Goal: Information Seeking & Learning: Learn about a topic

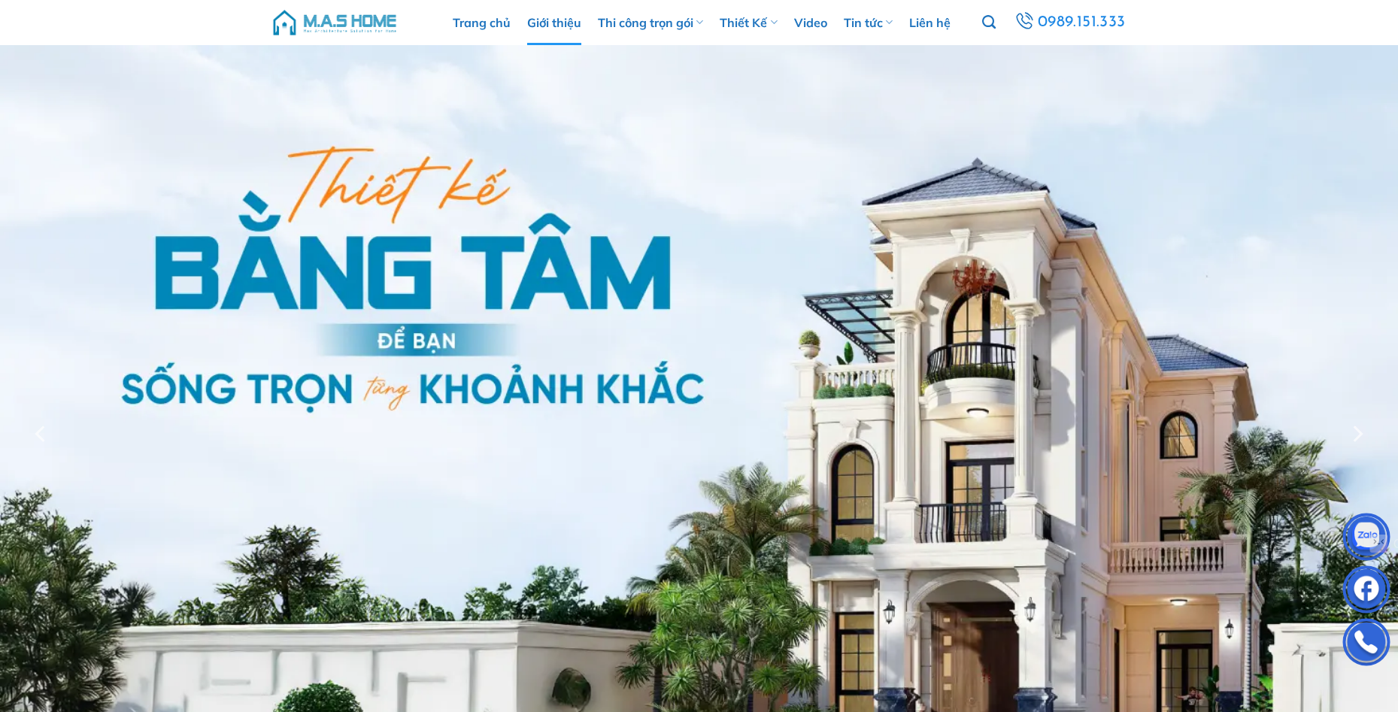
click at [566, 20] on link "Giới thiệu" at bounding box center [554, 22] width 54 height 45
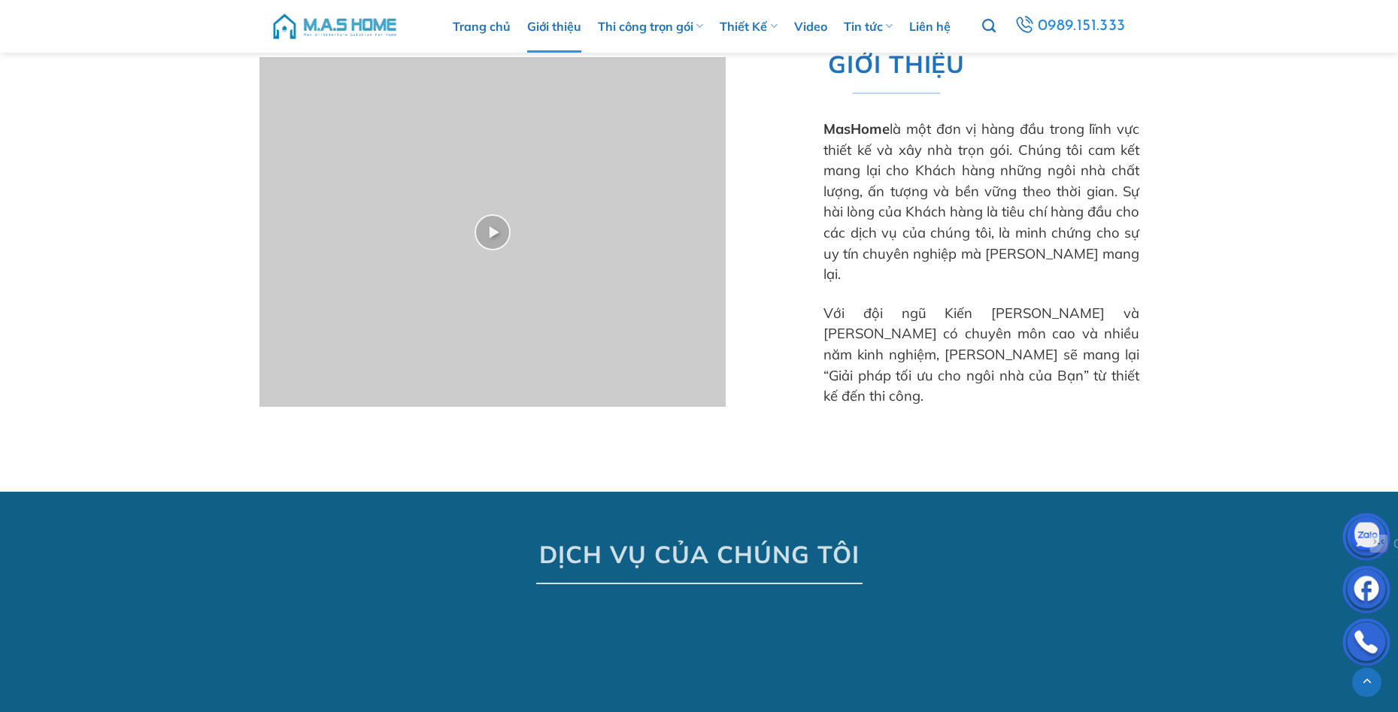
scroll to position [752, 0]
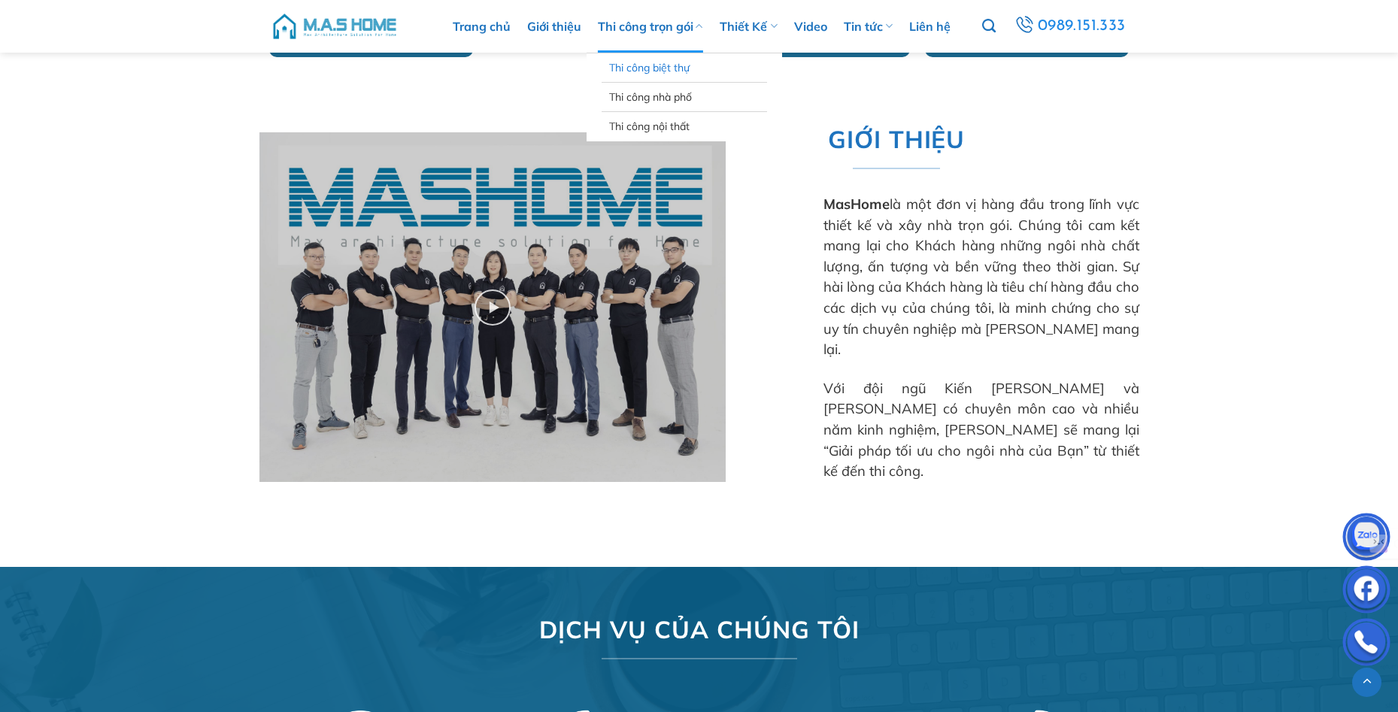
click at [649, 64] on link "Thi công biệt thự" at bounding box center [684, 67] width 150 height 29
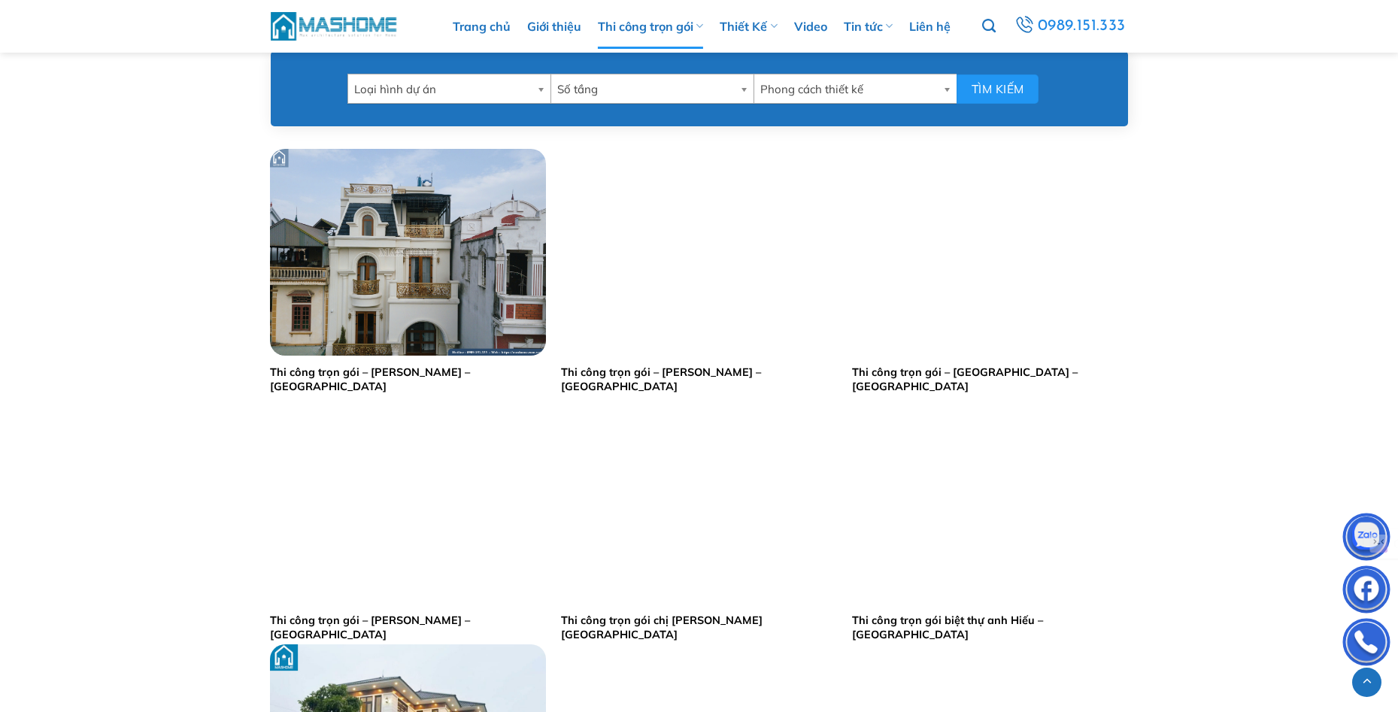
scroll to position [677, 0]
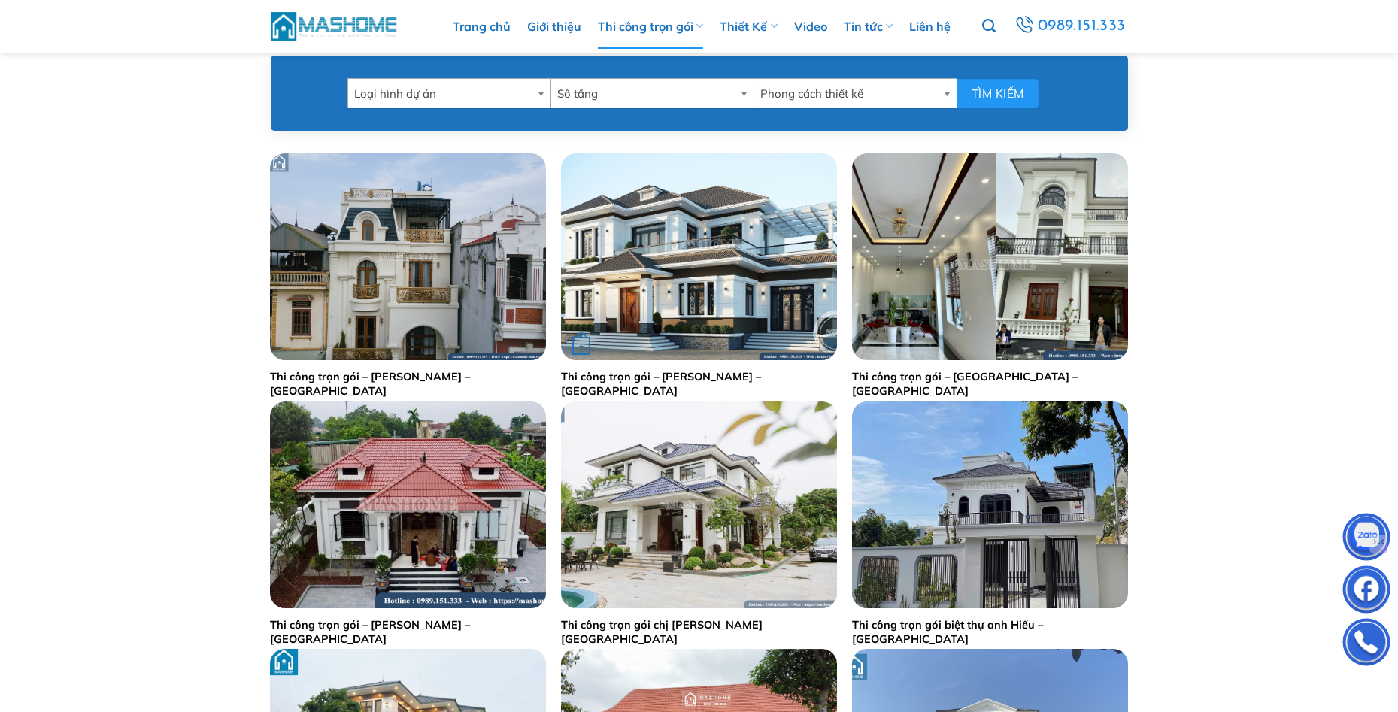
click at [695, 245] on img "Thi công trọn gói - Anh Hiếu - Thanh Hoá" at bounding box center [699, 256] width 276 height 207
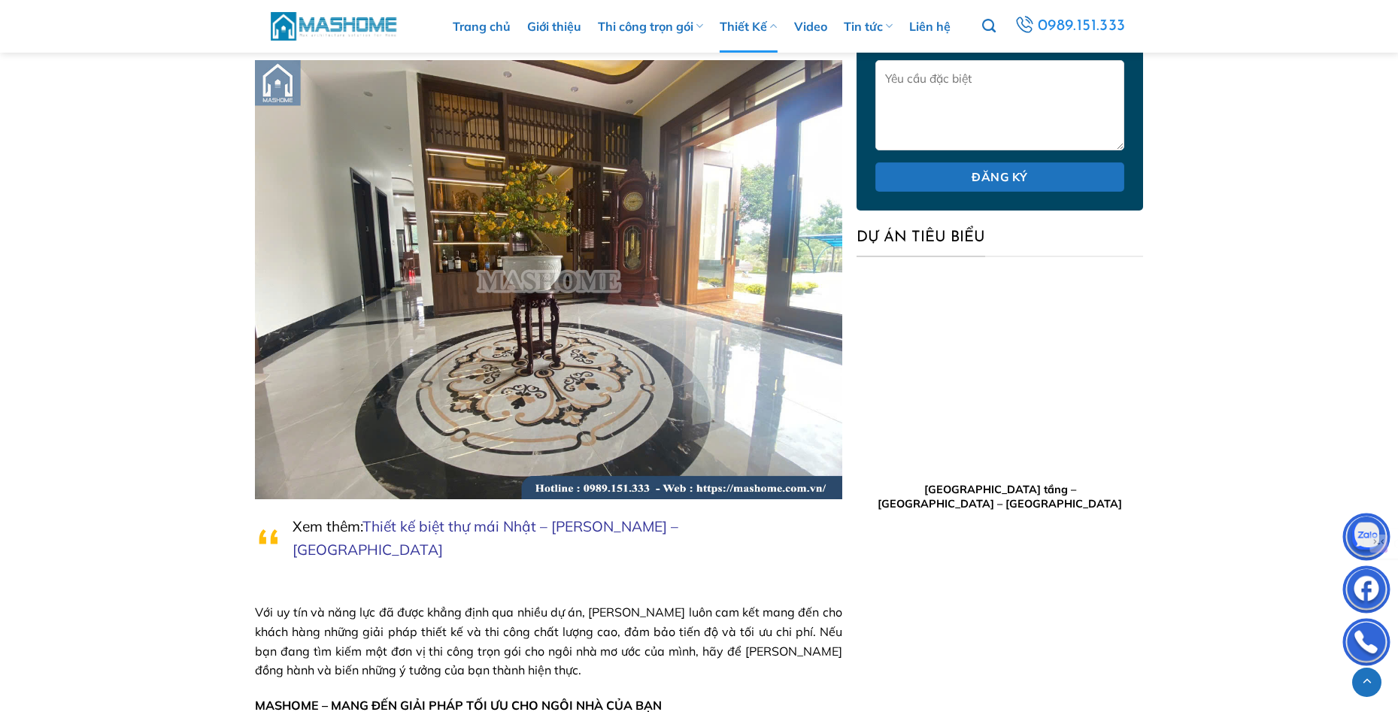
scroll to position [4134, 0]
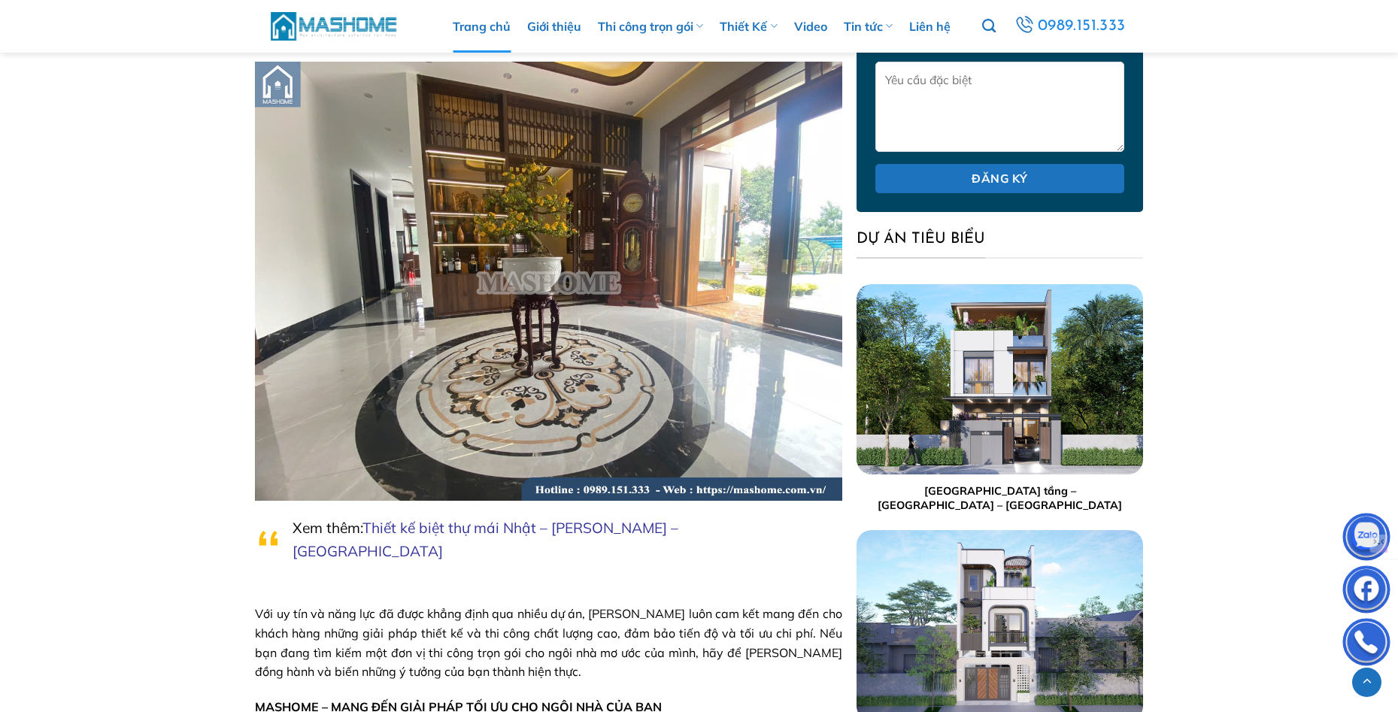
click at [499, 27] on link "Trang chủ" at bounding box center [482, 26] width 58 height 53
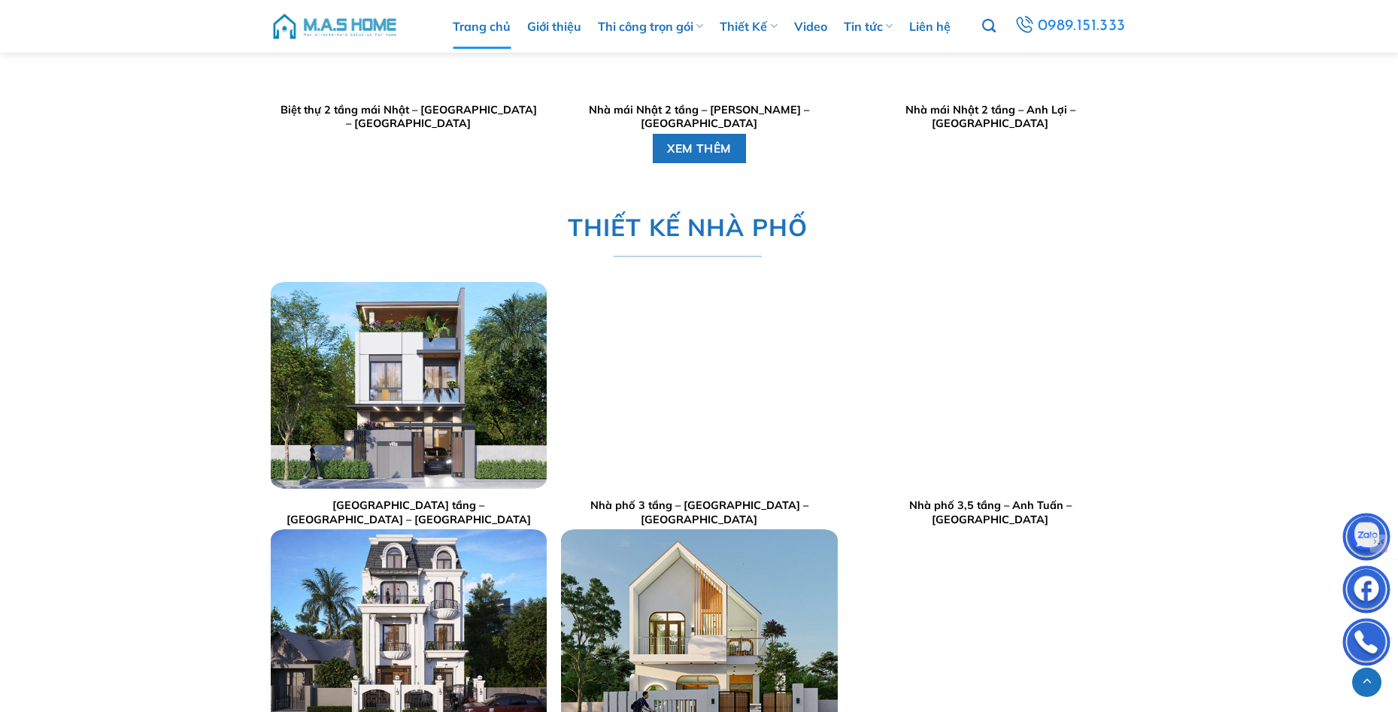
scroll to position [2782, 0]
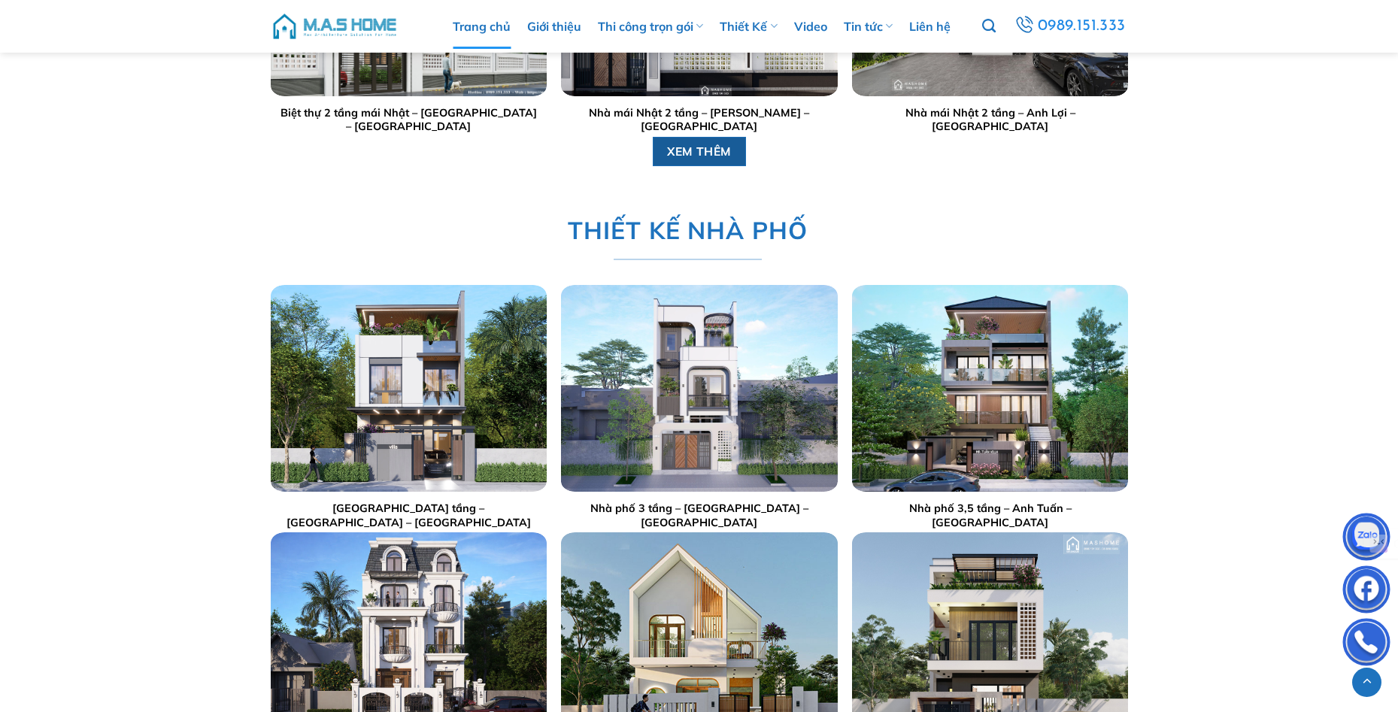
click at [708, 143] on span "XEM THÊM" at bounding box center [699, 151] width 65 height 19
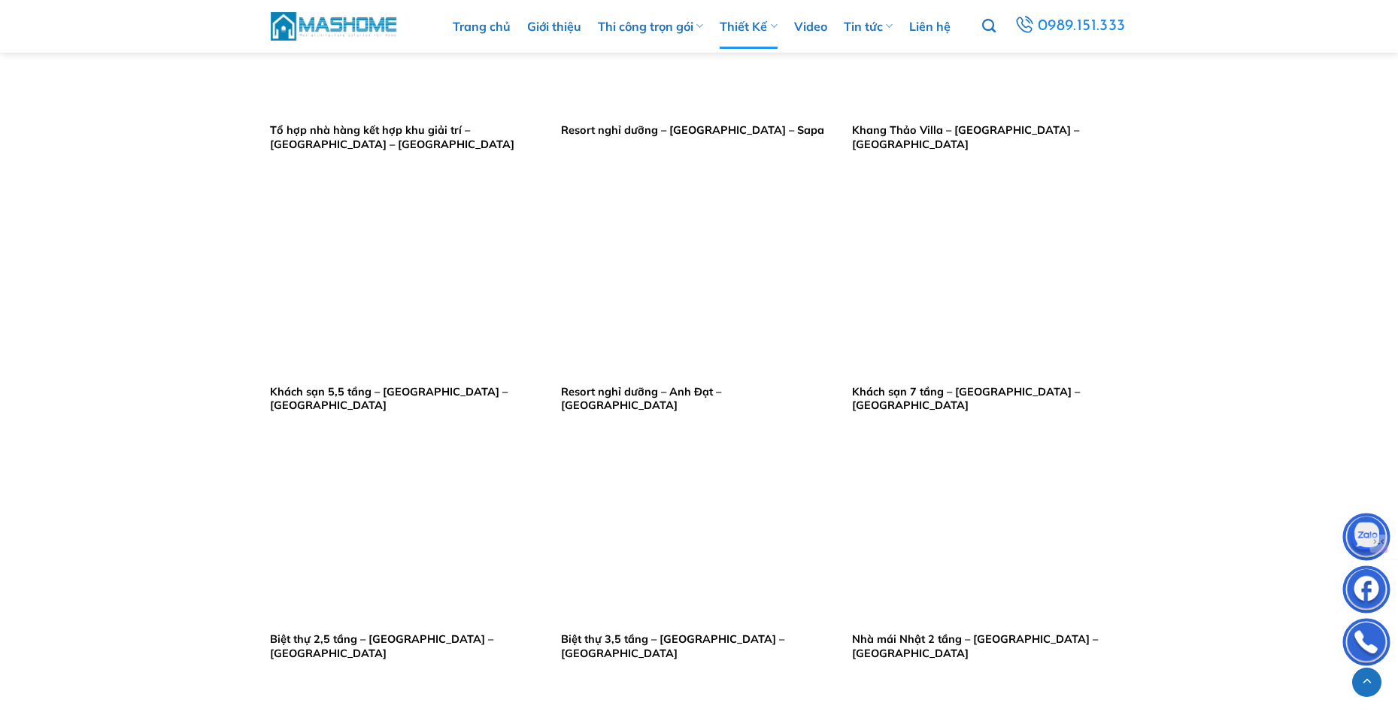
scroll to position [1805, 0]
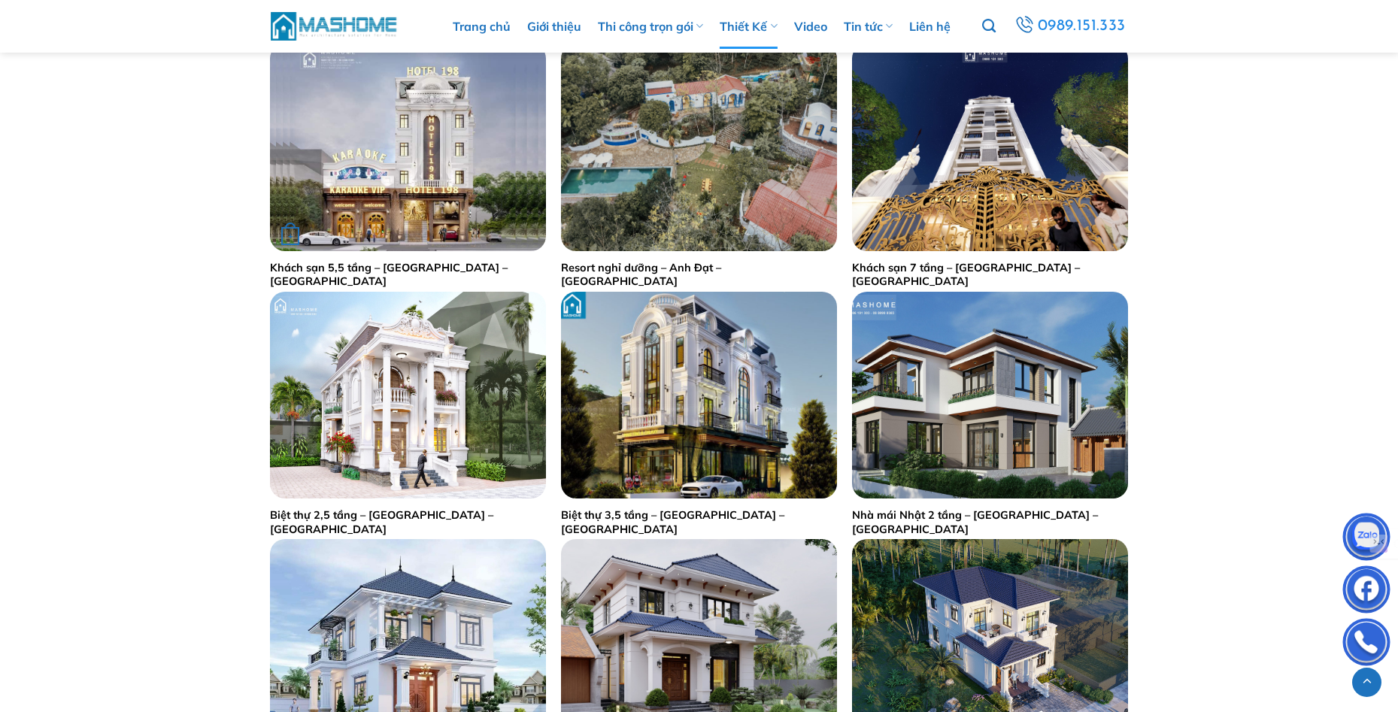
click at [406, 173] on img "Khách sạn 5,5 tầng - Anh Hoan - Hà Nội" at bounding box center [408, 147] width 276 height 207
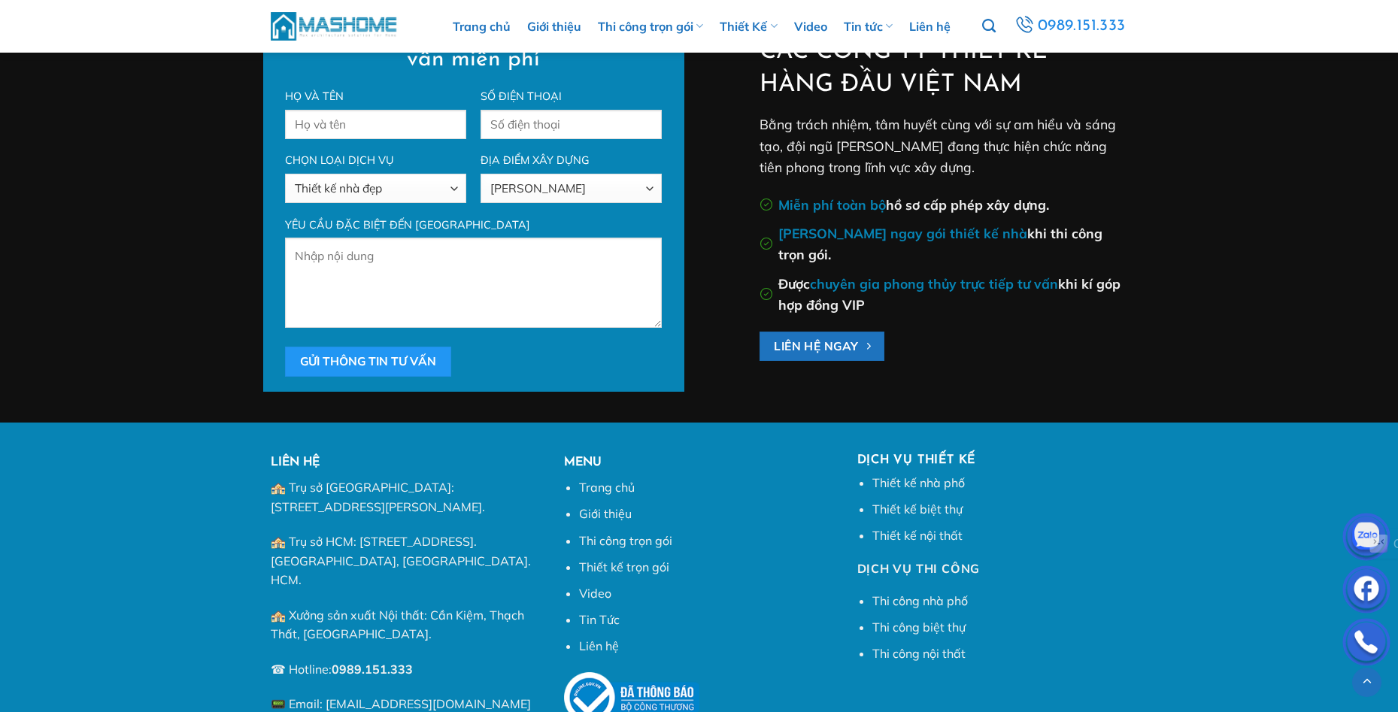
scroll to position [4676, 0]
